Goal: Transaction & Acquisition: Purchase product/service

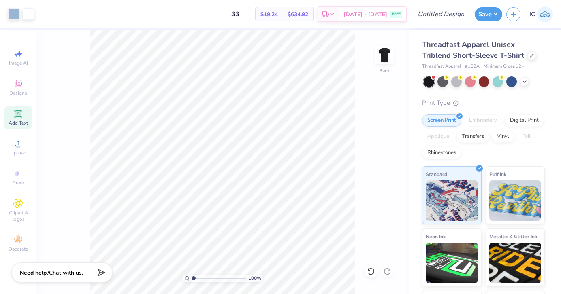
scroll to position [208, 0]
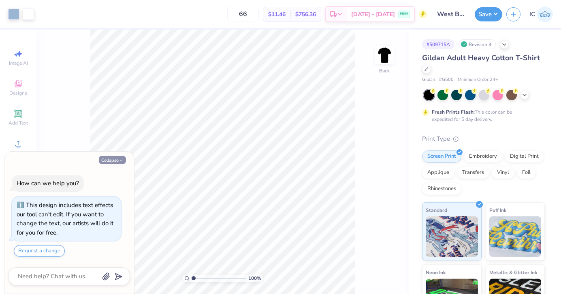
click at [103, 161] on button "Collapse" at bounding box center [112, 160] width 27 height 9
type textarea "x"
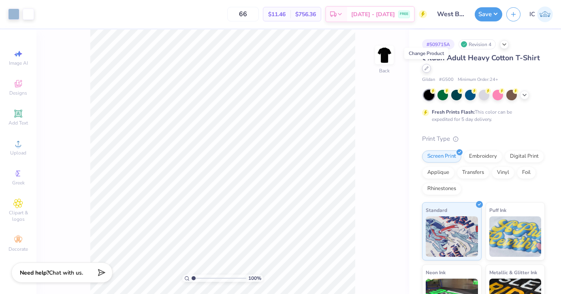
click at [426, 67] on icon at bounding box center [426, 68] width 4 height 4
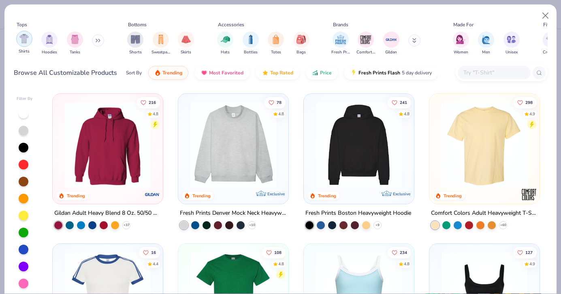
click at [21, 39] on img "filter for Shirts" at bounding box center [23, 38] width 9 height 9
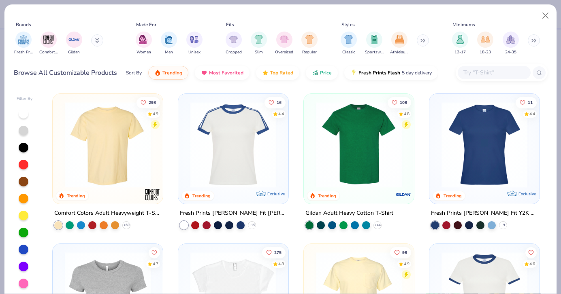
scroll to position [0, 319]
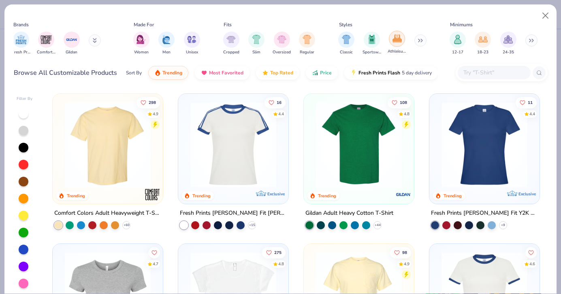
click at [393, 44] on div "filter for Athleisure" at bounding box center [397, 39] width 16 height 16
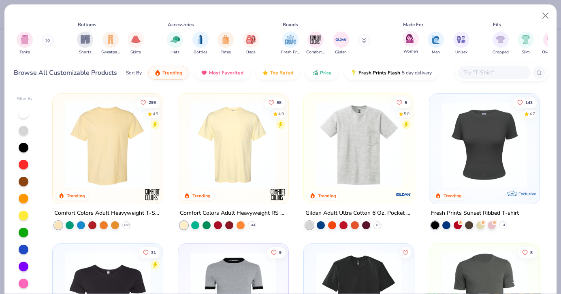
scroll to position [0, 51]
click at [326, 70] on span "Price" at bounding box center [326, 71] width 12 height 6
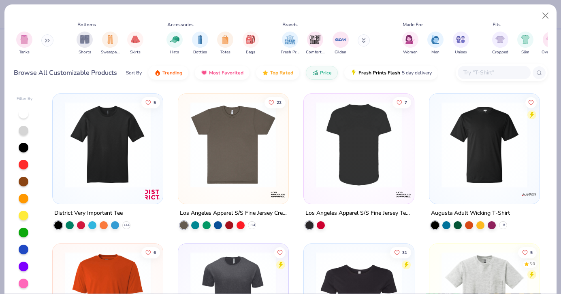
click at [470, 164] on img at bounding box center [484, 145] width 94 height 86
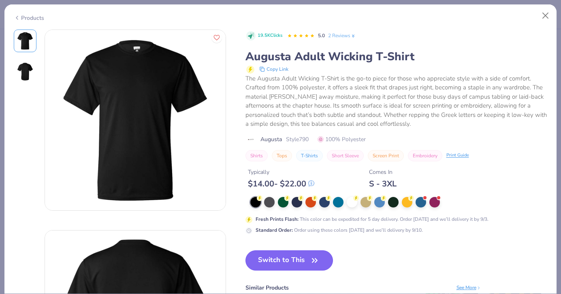
click at [293, 258] on button "Switch to This" at bounding box center [289, 261] width 88 height 20
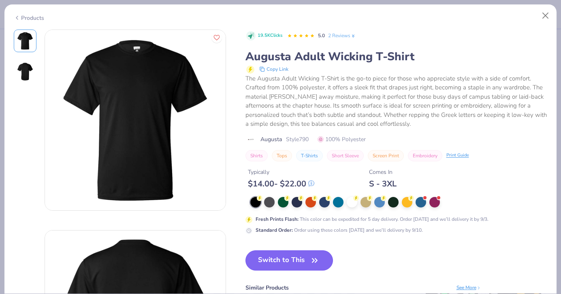
click at [313, 262] on icon "button" at bounding box center [314, 261] width 5 height 4
click at [312, 264] on icon "button" at bounding box center [314, 260] width 11 height 11
click at [546, 14] on button "Close" at bounding box center [545, 15] width 15 height 15
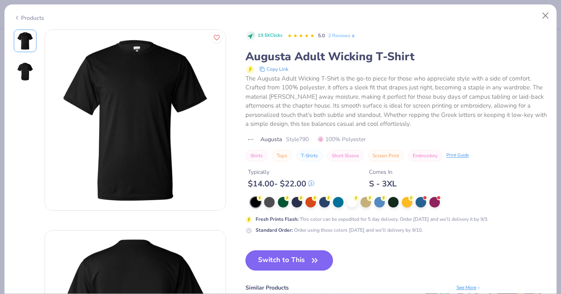
click at [298, 258] on button "Switch to This" at bounding box center [289, 261] width 88 height 20
click at [544, 15] on button "Close" at bounding box center [545, 15] width 15 height 15
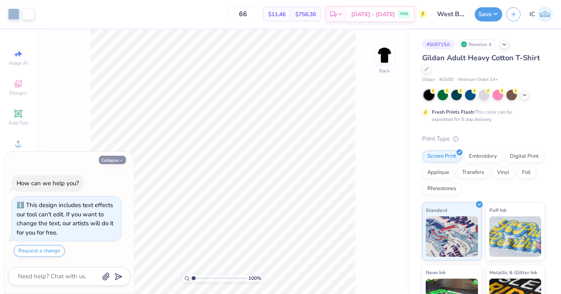
click at [122, 160] on polyline "button" at bounding box center [121, 160] width 2 height 1
type textarea "x"
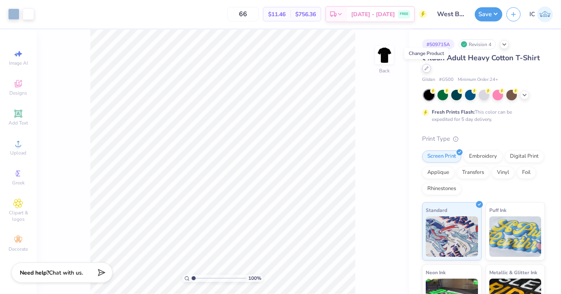
click at [426, 68] on icon at bounding box center [426, 68] width 4 height 4
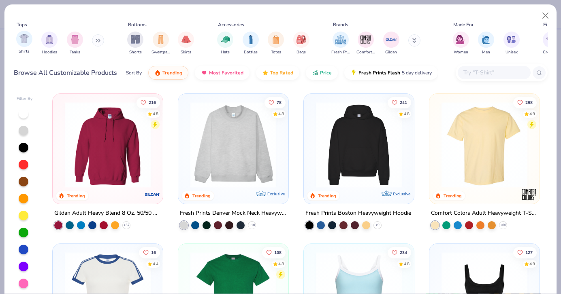
click at [23, 47] on div "Shirts" at bounding box center [24, 43] width 16 height 24
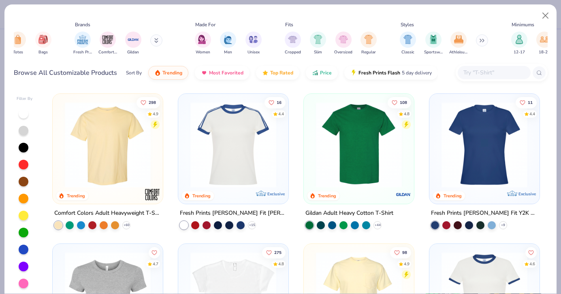
scroll to position [0, 267]
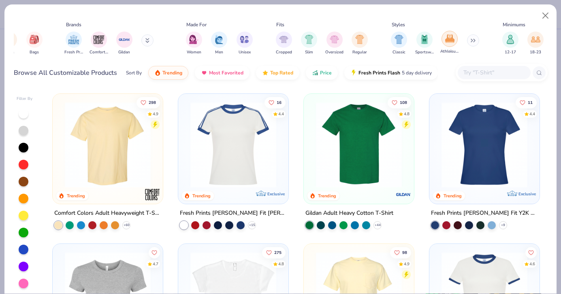
click at [449, 46] on div "filter for Athleisure" at bounding box center [449, 39] width 16 height 16
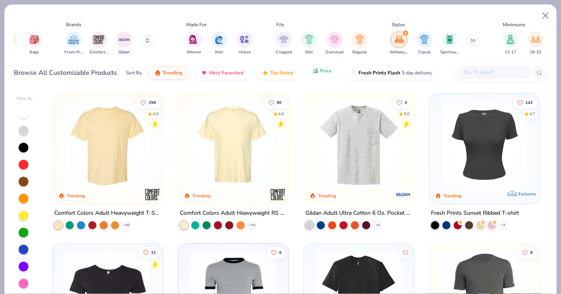
click at [320, 76] on button "Price" at bounding box center [322, 71] width 32 height 14
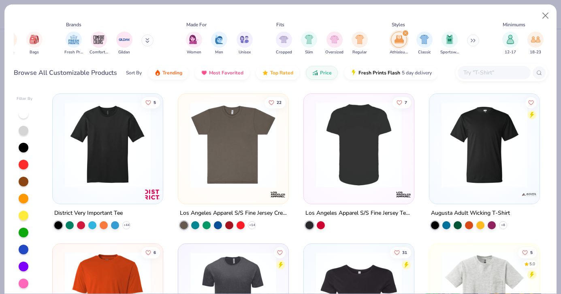
click at [462, 170] on img at bounding box center [484, 145] width 94 height 86
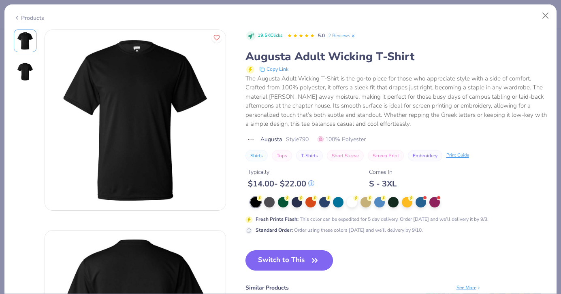
click at [300, 258] on button "Switch to This" at bounding box center [289, 261] width 88 height 20
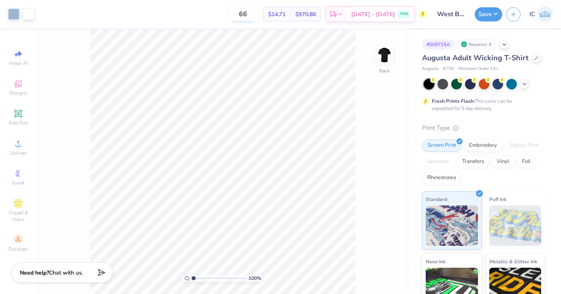
click at [259, 14] on input "66" at bounding box center [243, 14] width 32 height 15
type input "6"
type input "33"
click at [231, 16] on div "33 $18.21 Per Item $600.93 Total Est. Delivery [DATE] - [DATE] FREE" at bounding box center [232, 14] width 389 height 28
type input "2.57"
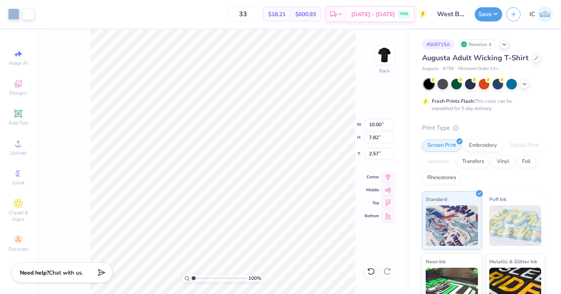
click at [212, 23] on div "33 $18.21 Per Item $600.93 Total Est. Delivery [DATE] - [DATE] FREE" at bounding box center [232, 14] width 389 height 28
click at [220, 14] on div "33 $18.21 Per Item $600.93 Total Est. Delivery [DATE] - [DATE] FREE" at bounding box center [232, 14] width 389 height 28
type input "3.44"
type input "3.00"
